Goal: Task Accomplishment & Management: Manage account settings

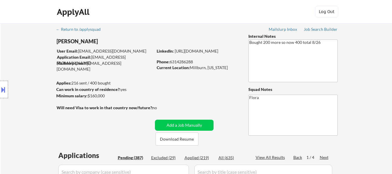
select select ""pending""
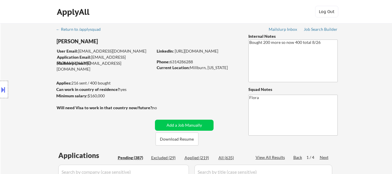
select select ""pending""
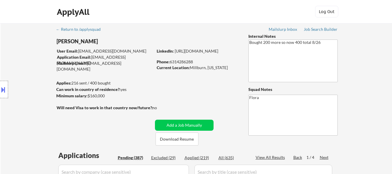
select select ""pending""
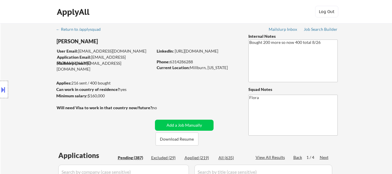
select select ""pending""
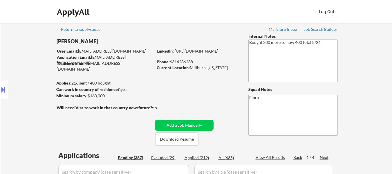
select select ""pending""
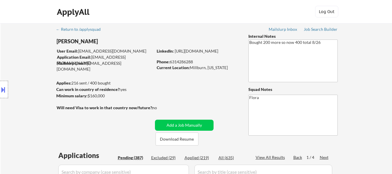
select select ""pending""
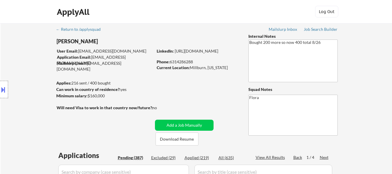
select select ""pending""
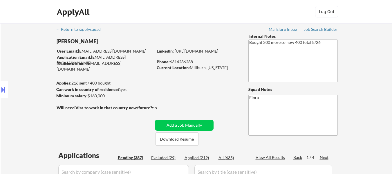
select select ""pending""
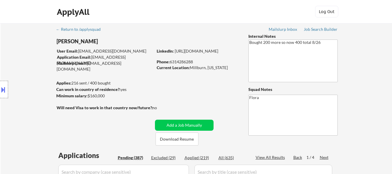
select select ""pending""
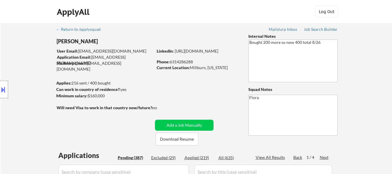
select select ""pending""
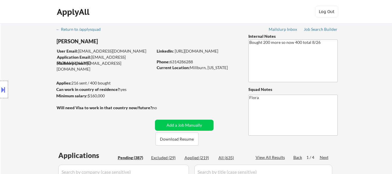
select select ""pending""
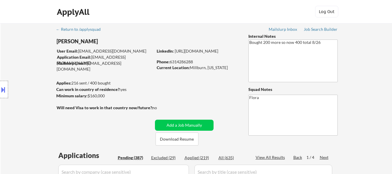
select select ""pending""
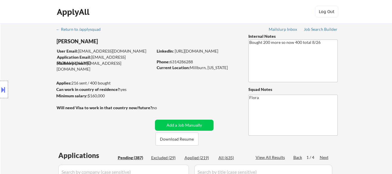
select select ""pending""
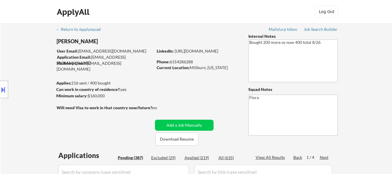
select select ""pending""
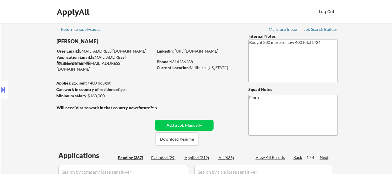
select select ""pending""
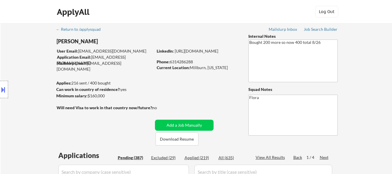
select select ""pending""
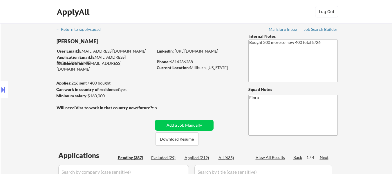
select select ""pending""
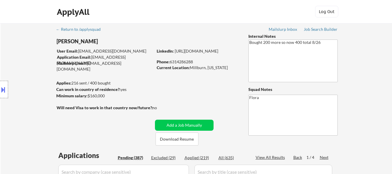
select select ""pending""
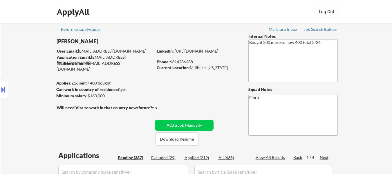
select select ""pending""
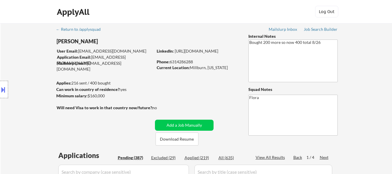
select select ""pending""
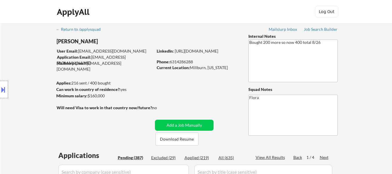
scroll to position [203, 0]
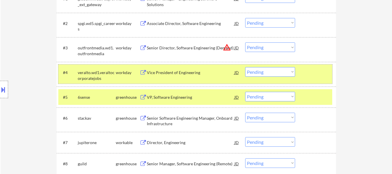
click at [329, 69] on div at bounding box center [317, 72] width 26 height 10
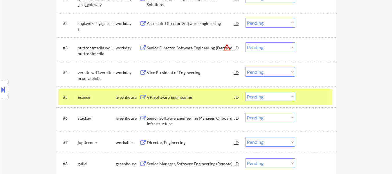
click at [324, 91] on div "#5 6sense greenhouse VP, Software Engineering JD warning_amber Choose an option…" at bounding box center [195, 97] width 274 height 16
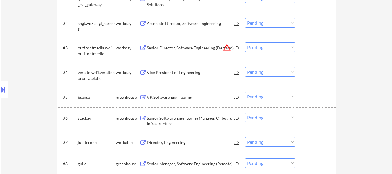
click at [177, 96] on div "VP, Software Engineering" at bounding box center [191, 97] width 88 height 6
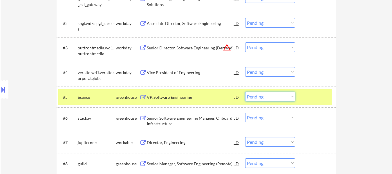
click at [271, 97] on select "Choose an option... Pending Applied Excluded (Questions) Excluded (Expired) Exc…" at bounding box center [270, 97] width 50 height 10
click at [245, 92] on select "Choose an option... Pending Applied Excluded (Questions) Excluded (Expired) Exc…" at bounding box center [270, 97] width 50 height 10
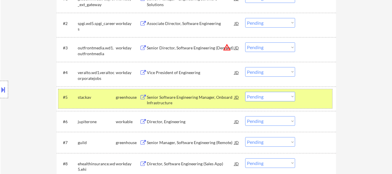
click at [327, 96] on div at bounding box center [317, 97] width 26 height 10
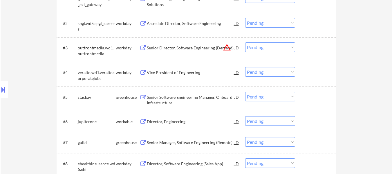
click at [205, 93] on div "Senior Software Engineering Manager, Onboard Infrastructure" at bounding box center [191, 99] width 88 height 14
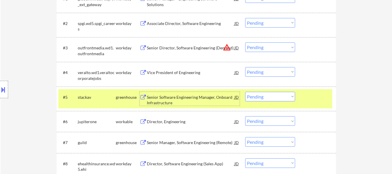
click at [265, 96] on select "Choose an option... Pending Applied Excluded (Questions) Excluded (Expired) Exc…" at bounding box center [270, 97] width 50 height 10
click at [245, 92] on select "Choose an option... Pending Applied Excluded (Questions) Excluded (Expired) Exc…" at bounding box center [270, 97] width 50 height 10
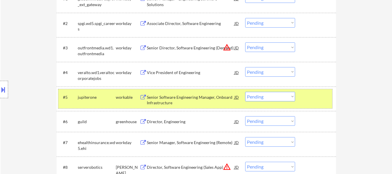
click at [321, 94] on div at bounding box center [317, 97] width 26 height 10
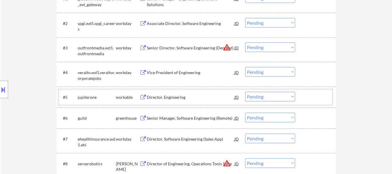
click at [169, 97] on div "Director, Engineering" at bounding box center [191, 97] width 88 height 6
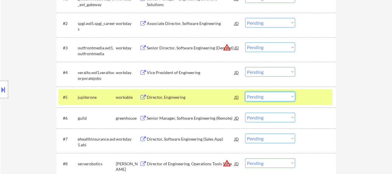
click at [280, 95] on select "Choose an option... Pending Applied Excluded (Questions) Excluded (Expired) Exc…" at bounding box center [270, 97] width 50 height 10
click at [245, 92] on select "Choose an option... Pending Applied Excluded (Questions) Excluded (Expired) Exc…" at bounding box center [270, 97] width 50 height 10
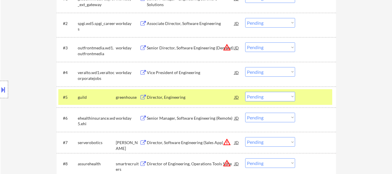
click at [315, 87] on div "#5 guild greenhouse Director, Engineering JD warning_amber Choose an option... …" at bounding box center [197, 97] width 280 height 21
click at [313, 96] on div at bounding box center [317, 97] width 26 height 10
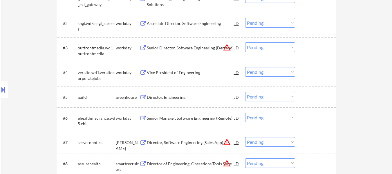
click at [184, 97] on div "Director, Engineering" at bounding box center [191, 97] width 88 height 6
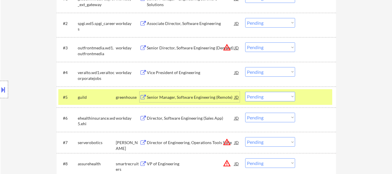
click at [264, 98] on select "Choose an option... Pending Applied Excluded (Questions) Excluded (Expired) Exc…" at bounding box center [270, 97] width 50 height 10
click at [245, 92] on select "Choose an option... Pending Applied Excluded (Questions) Excluded (Expired) Exc…" at bounding box center [270, 97] width 50 height 10
select select ""pending""
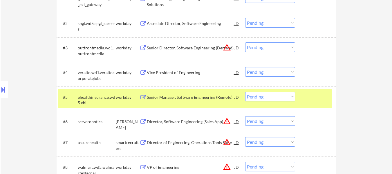
click at [313, 92] on div at bounding box center [317, 97] width 26 height 10
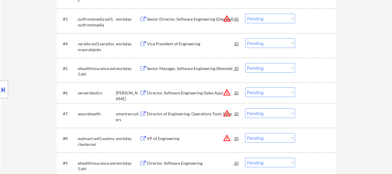
scroll to position [232, 0]
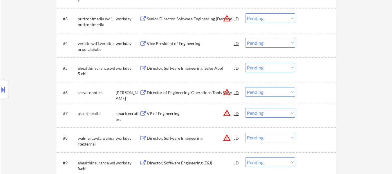
click at [198, 96] on div "Director of Engineering, Operations Tools Suite" at bounding box center [191, 92] width 88 height 10
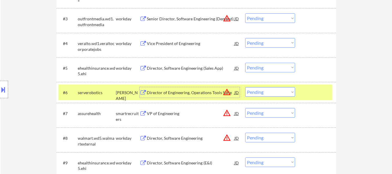
click at [268, 91] on select "Choose an option... Pending Applied Excluded (Questions) Excluded (Expired) Exc…" at bounding box center [270, 92] width 50 height 10
click at [245, 87] on select "Choose an option... Pending Applied Excluded (Questions) Excluded (Expired) Exc…" at bounding box center [270, 92] width 50 height 10
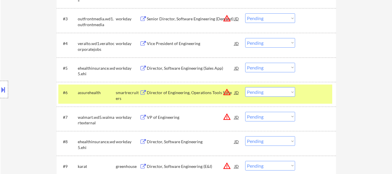
click at [305, 94] on div at bounding box center [317, 92] width 26 height 10
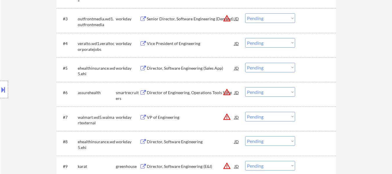
click at [191, 89] on div "Director of Engineering, Operations Tools Suite" at bounding box center [191, 92] width 88 height 10
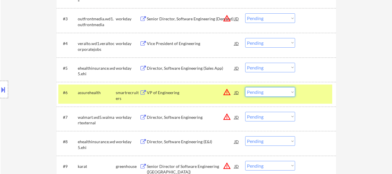
click at [253, 91] on select "Choose an option... Pending Applied Excluded (Questions) Excluded (Expired) Exc…" at bounding box center [270, 92] width 50 height 10
click at [245, 87] on select "Choose an option... Pending Applied Excluded (Questions) Excluded (Expired) Exc…" at bounding box center [270, 92] width 50 height 10
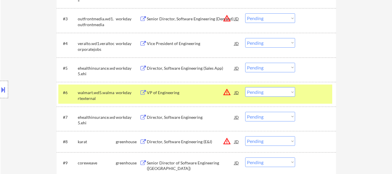
click at [283, 92] on select "Choose an option... Pending Applied Excluded (Questions) Excluded (Expired) Exc…" at bounding box center [270, 92] width 50 height 10
click at [245, 87] on select "Choose an option... Pending Applied Excluded (Questions) Excluded (Expired) Exc…" at bounding box center [270, 92] width 50 height 10
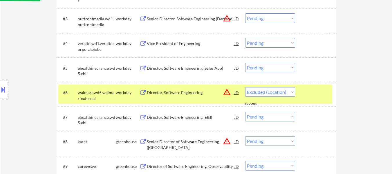
select select ""pending""
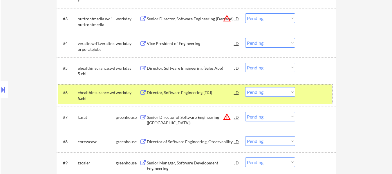
click at [299, 89] on div "#6 ehealthinsurance.wd5.ehi workday Director, Software Engineering (E&I) JD war…" at bounding box center [195, 94] width 274 height 19
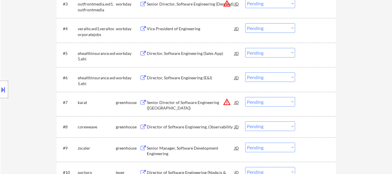
scroll to position [261, 0]
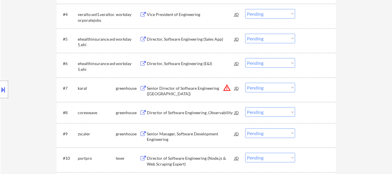
click at [213, 86] on div "Senior Director of Software Engineering ([GEOGRAPHIC_DATA])" at bounding box center [191, 90] width 88 height 11
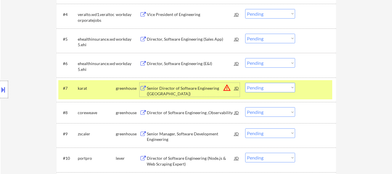
click at [285, 87] on select "Choose an option... Pending Applied Excluded (Questions) Excluded (Expired) Exc…" at bounding box center [270, 88] width 50 height 10
click at [245, 83] on select "Choose an option... Pending Applied Excluded (Questions) Excluded (Expired) Exc…" at bounding box center [270, 88] width 50 height 10
click at [207, 112] on div "Director of Software Engineering ,Observability" at bounding box center [191, 113] width 88 height 6
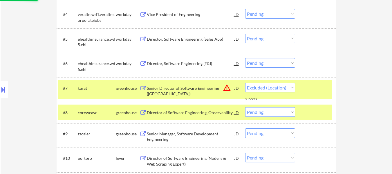
select select ""pending""
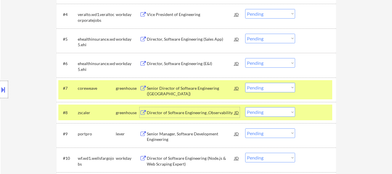
click at [315, 112] on div at bounding box center [317, 112] width 26 height 10
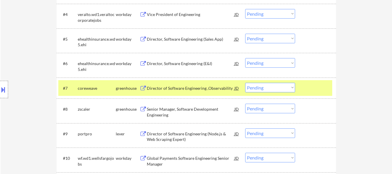
click at [196, 103] on div "#8 zscaler greenhouse Senior Manager, Software Development Engineering JD warni…" at bounding box center [195, 110] width 274 height 19
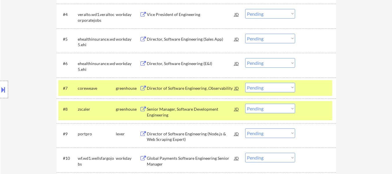
click at [320, 108] on div at bounding box center [317, 109] width 26 height 10
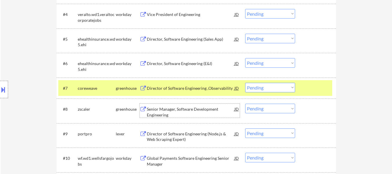
click at [202, 106] on div "Senior Manager, Software Development Engineering" at bounding box center [191, 111] width 88 height 11
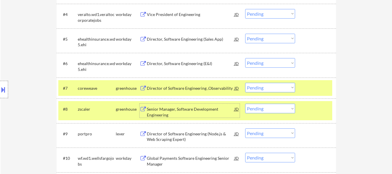
click at [256, 108] on select "Choose an option... Pending Applied Excluded (Questions) Excluded (Expired) Exc…" at bounding box center [270, 109] width 50 height 10
click at [245, 104] on select "Choose an option... Pending Applied Excluded (Questions) Excluded (Expired) Exc…" at bounding box center [270, 109] width 50 height 10
select select ""pending""
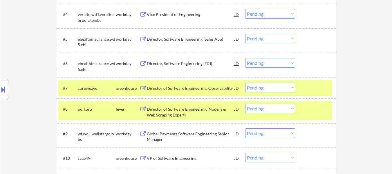
click at [327, 109] on div at bounding box center [317, 109] width 26 height 10
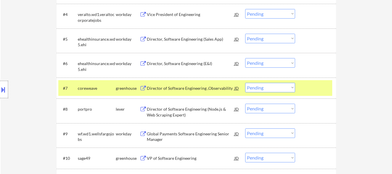
click at [322, 89] on div at bounding box center [317, 88] width 26 height 10
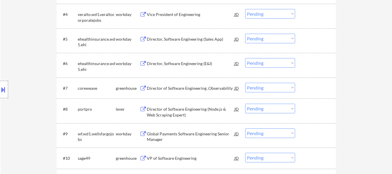
click at [177, 114] on div "Director of Software Engineering (Node.js & Web Scraping Expert)" at bounding box center [191, 111] width 88 height 11
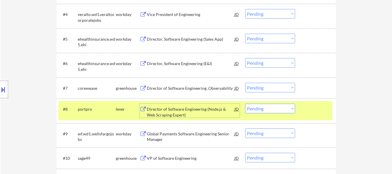
drag, startPoint x: 277, startPoint y: 85, endPoint x: 277, endPoint y: 89, distance: 3.5
click at [277, 85] on select "Choose an option... Pending Applied Excluded (Questions) Excluded (Expired) Exc…" at bounding box center [270, 88] width 50 height 10
click at [245, 83] on select "Choose an option... Pending Applied Excluded (Questions) Excluded (Expired) Exc…" at bounding box center [270, 88] width 50 height 10
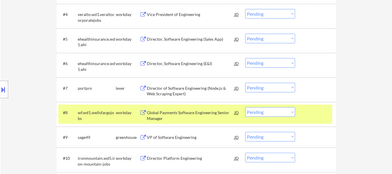
click at [279, 84] on select "Choose an option... Pending Applied Excluded (Questions) Excluded (Expired) Exc…" at bounding box center [270, 88] width 50 height 10
click at [245, 83] on select "Choose an option... Pending Applied Excluded (Questions) Excluded (Expired) Exc…" at bounding box center [270, 88] width 50 height 10
select select ""pending""
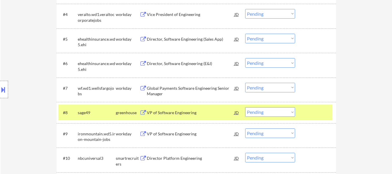
click at [313, 116] on div at bounding box center [317, 112] width 26 height 10
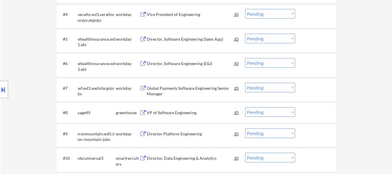
scroll to position [290, 0]
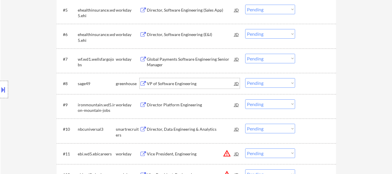
click at [167, 86] on div "VP of Software Engineering" at bounding box center [191, 84] width 88 height 6
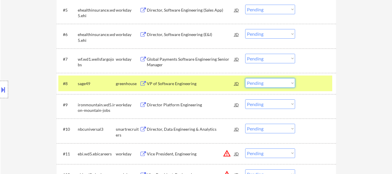
click at [267, 81] on select "Choose an option... Pending Applied Excluded (Questions) Excluded (Expired) Exc…" at bounding box center [270, 83] width 50 height 10
click at [245, 78] on select "Choose an option... Pending Applied Excluded (Questions) Excluded (Expired) Exc…" at bounding box center [270, 83] width 50 height 10
select select ""pending""
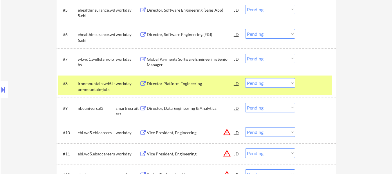
click at [310, 85] on div at bounding box center [317, 83] width 26 height 10
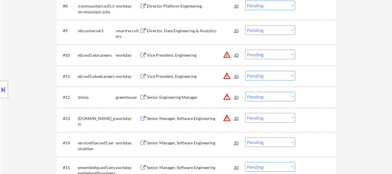
scroll to position [378, 0]
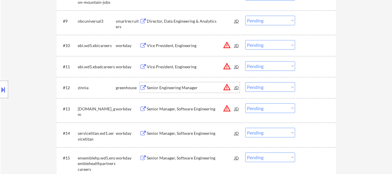
click at [173, 88] on div "Senior Engineering Manager" at bounding box center [191, 88] width 88 height 6
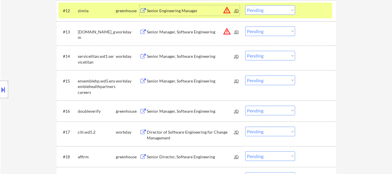
scroll to position [465, 0]
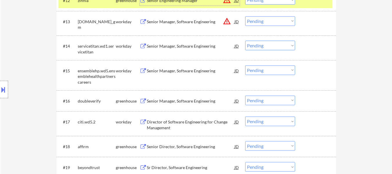
click at [187, 166] on div "Sr Director, Software Engineering" at bounding box center [191, 168] width 88 height 6
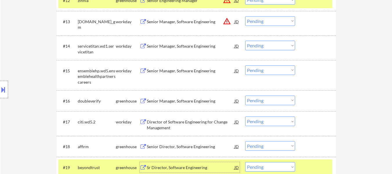
drag, startPoint x: 264, startPoint y: 166, endPoint x: 265, endPoint y: 162, distance: 3.3
click at [264, 165] on select "Choose an option... Pending Applied Excluded (Questions) Excluded (Expired) Exc…" at bounding box center [270, 167] width 50 height 10
click at [245, 162] on select "Choose an option... Pending Applied Excluded (Questions) Excluded (Expired) Exc…" at bounding box center [270, 167] width 50 height 10
select select ""pending""
click at [302, 165] on div "#19 [DOMAIN_NAME] workday Sr. Director, Software Engineering JD warning_amber C…" at bounding box center [195, 168] width 274 height 19
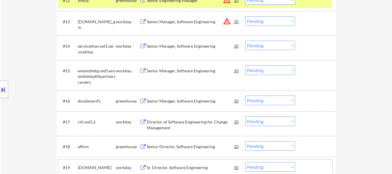
click at [287, 3] on select "Choose an option... Pending Applied Excluded (Questions) Excluded (Expired) Exc…" at bounding box center [270, 0] width 50 height 10
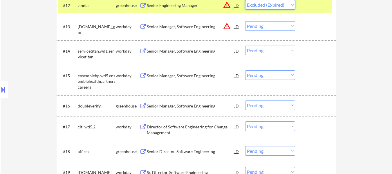
click at [245, 0] on select "Choose an option... Pending Applied Excluded (Questions) Excluded (Expired) Exc…" at bounding box center [270, 5] width 50 height 10
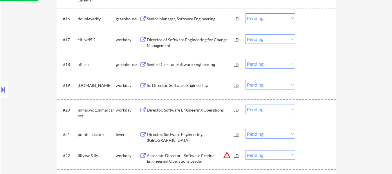
select select ""pending""
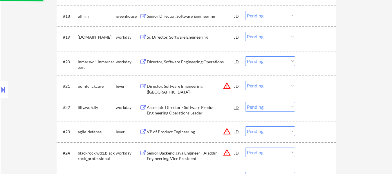
scroll to position [605, 0]
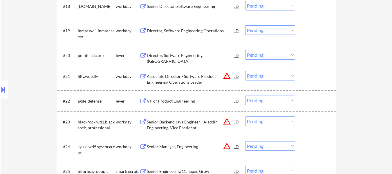
click at [195, 56] on div "Director, Software Engineering ([GEOGRAPHIC_DATA])" at bounding box center [191, 58] width 88 height 11
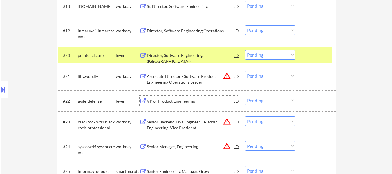
click at [173, 98] on div "VP of Product Engineering" at bounding box center [191, 101] width 88 height 6
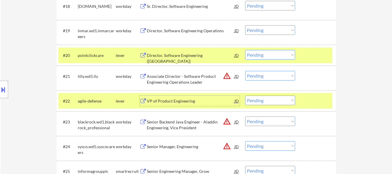
click at [294, 55] on select "Choose an option... Pending Applied Excluded (Questions) Excluded (Expired) Exc…" at bounding box center [270, 55] width 50 height 10
click at [245, 50] on select "Choose an option... Pending Applied Excluded (Questions) Excluded (Expired) Exc…" at bounding box center [270, 55] width 50 height 10
select select ""pending""
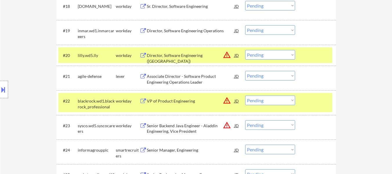
click at [316, 106] on div "#22 blackrock.wd1.blackrock_professional workday VP of Product Engineering JD w…" at bounding box center [195, 102] width 274 height 19
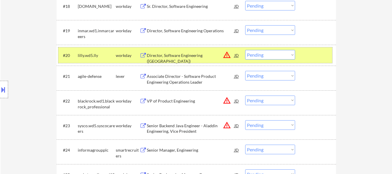
click at [314, 58] on div at bounding box center [317, 55] width 26 height 10
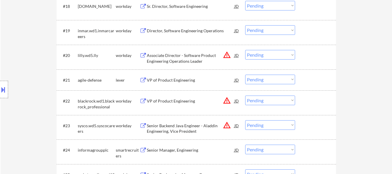
click at [308, 80] on div at bounding box center [317, 80] width 26 height 10
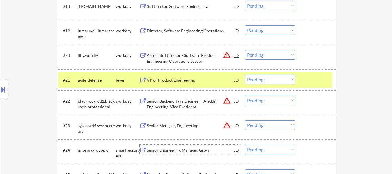
click at [192, 147] on div "Senior Engineering Manager, Grow" at bounding box center [191, 150] width 88 height 10
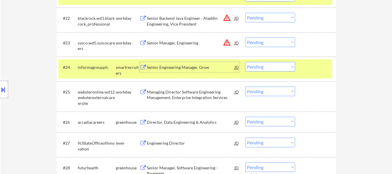
scroll to position [692, 0]
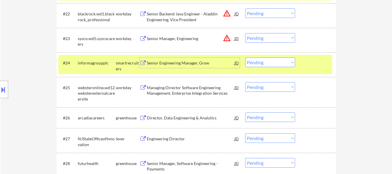
click at [188, 116] on div "Director, Data Engineering & Analytics" at bounding box center [191, 118] width 88 height 6
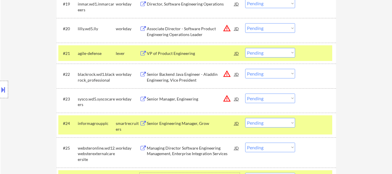
scroll to position [634, 0]
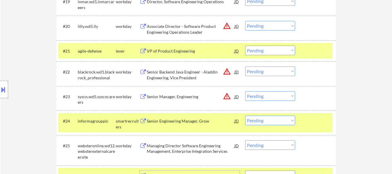
click at [272, 52] on select "Choose an option... Pending Applied Excluded (Questions) Excluded (Expired) Exc…" at bounding box center [270, 51] width 50 height 10
click at [245, 46] on select "Choose an option... Pending Applied Excluded (Questions) Excluded (Expired) Exc…" at bounding box center [270, 51] width 50 height 10
select select ""pending""
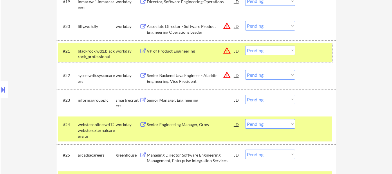
click at [306, 52] on div at bounding box center [317, 51] width 26 height 10
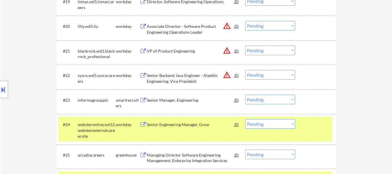
click at [314, 124] on div at bounding box center [317, 124] width 26 height 10
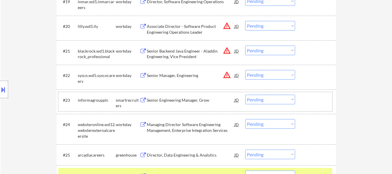
click at [319, 102] on div at bounding box center [317, 100] width 26 height 10
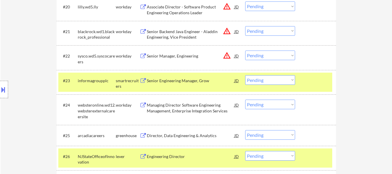
scroll to position [663, 0]
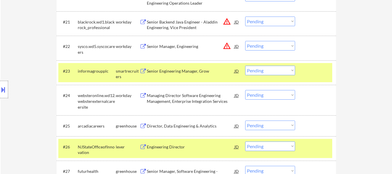
drag, startPoint x: 319, startPoint y: 142, endPoint x: 318, endPoint y: 137, distance: 4.9
click at [319, 141] on div at bounding box center [317, 146] width 26 height 10
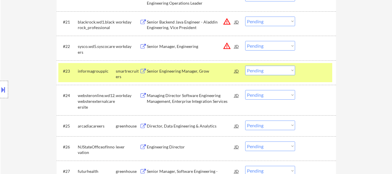
click at [318, 123] on div at bounding box center [317, 126] width 26 height 10
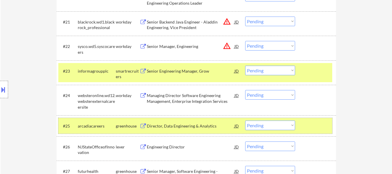
click at [287, 69] on select "Choose an option... Pending Applied Excluded (Questions) Excluded (Expired) Exc…" at bounding box center [270, 71] width 50 height 10
click at [245, 66] on select "Choose an option... Pending Applied Excluded (Questions) Excluded (Expired) Exc…" at bounding box center [270, 71] width 50 height 10
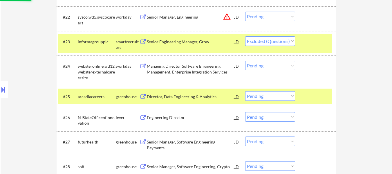
scroll to position [721, 0]
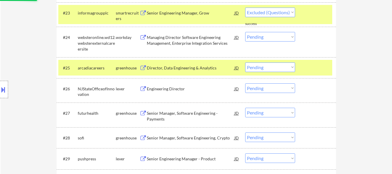
select select ""pending""
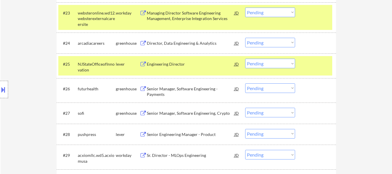
click at [314, 16] on div at bounding box center [317, 13] width 26 height 10
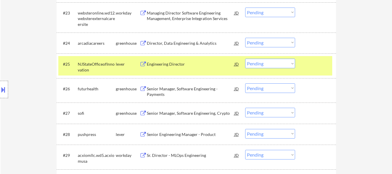
click at [310, 69] on div at bounding box center [317, 64] width 26 height 10
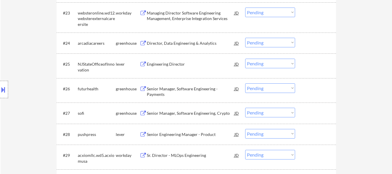
click at [311, 40] on div at bounding box center [317, 43] width 26 height 10
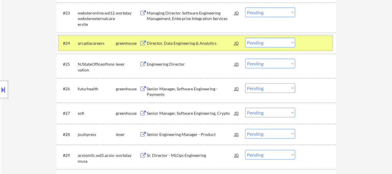
click at [272, 40] on select "Choose an option... Pending Applied Excluded (Questions) Excluded (Expired) Exc…" at bounding box center [270, 43] width 50 height 10
click at [245, 38] on select "Choose an option... Pending Applied Excluded (Questions) Excluded (Expired) Exc…" at bounding box center [270, 43] width 50 height 10
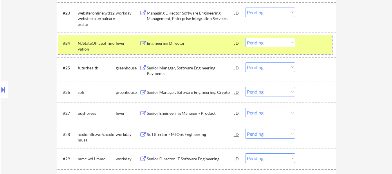
click at [323, 43] on div at bounding box center [317, 43] width 26 height 10
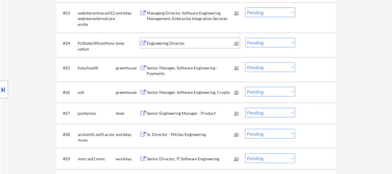
click at [180, 44] on div "Engineering Director" at bounding box center [191, 43] width 88 height 6
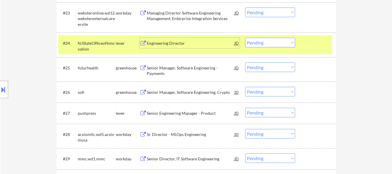
click at [291, 42] on select "Choose an option... Pending Applied Excluded (Questions) Excluded (Expired) Exc…" at bounding box center [270, 43] width 50 height 10
click at [245, 38] on select "Choose an option... Pending Applied Excluded (Questions) Excluded (Expired) Exc…" at bounding box center [270, 43] width 50 height 10
select select ""pending""
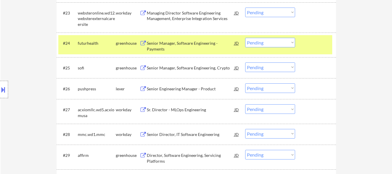
click at [324, 40] on div at bounding box center [317, 43] width 26 height 10
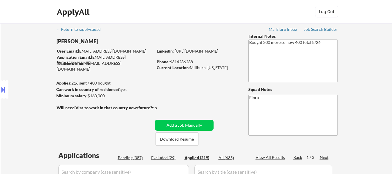
select select ""applied""
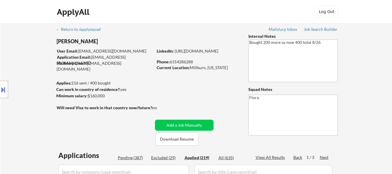
select select ""applied""
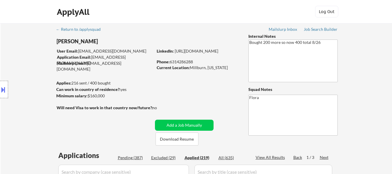
select select ""applied""
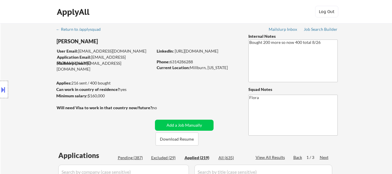
select select ""applied""
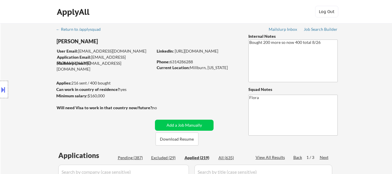
select select ""applied""
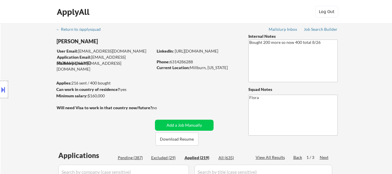
select select ""applied""
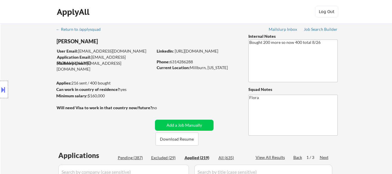
select select ""applied""
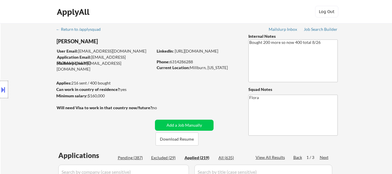
select select ""applied""
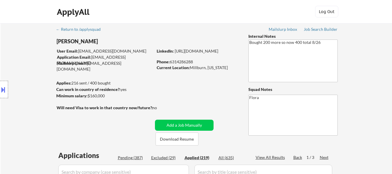
select select ""applied""
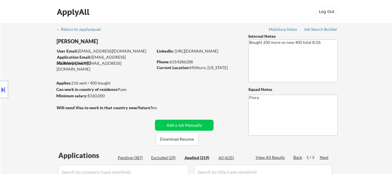
select select ""applied""
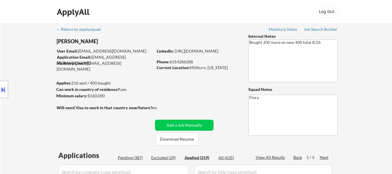
select select ""applied""
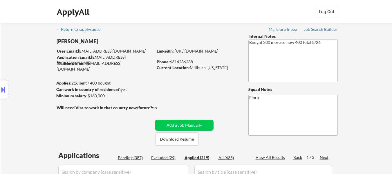
select select ""applied""
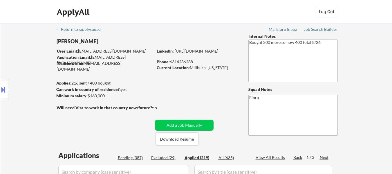
select select ""applied""
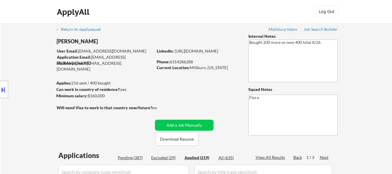
select select ""applied""
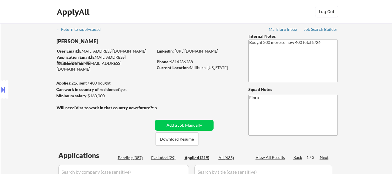
select select ""applied""
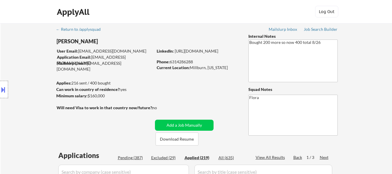
select select ""applied""
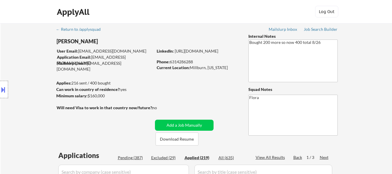
select select ""applied""
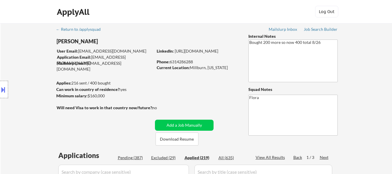
select select ""applied""
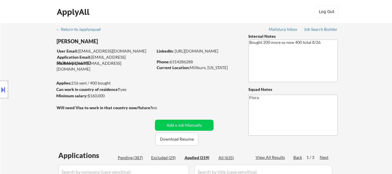
select select ""applied""
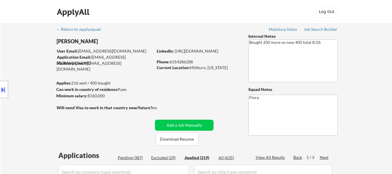
select select ""applied""
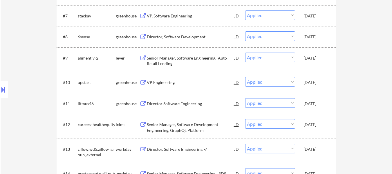
scroll to position [348, 0]
